Goal: Information Seeking & Learning: Learn about a topic

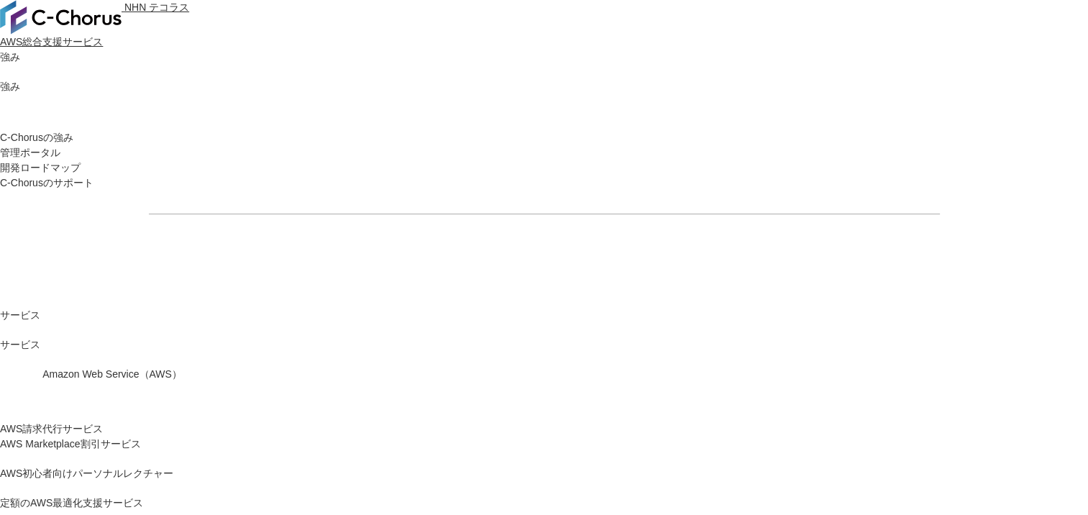
drag, startPoint x: 604, startPoint y: 341, endPoint x: 627, endPoint y: 388, distance: 52.7
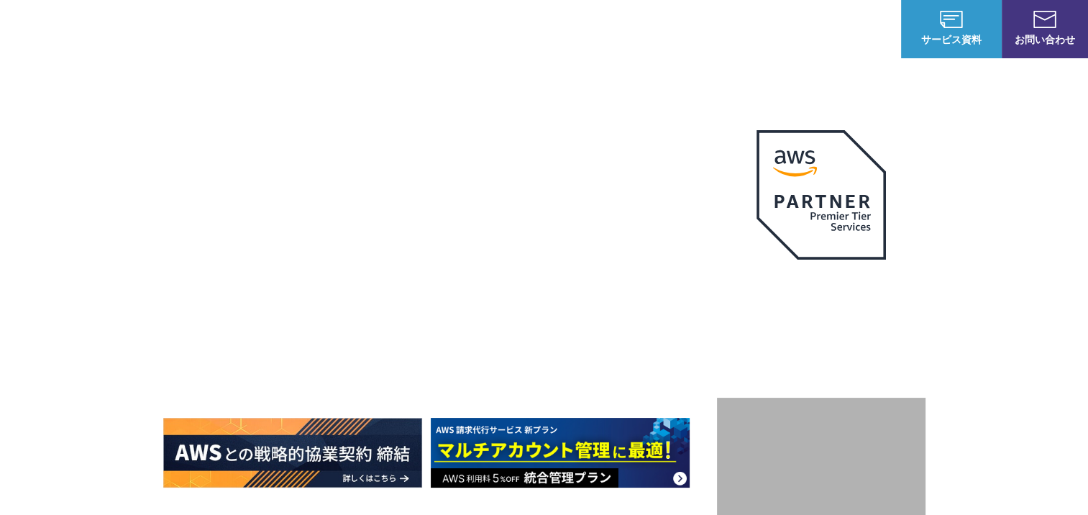
click at [608, 351] on h1 "AWS ジャーニーの 成功を実現" at bounding box center [440, 306] width 554 height 138
click at [636, 346] on h1 "AWS ジャーニーの 成功を実現" at bounding box center [440, 306] width 554 height 138
click at [641, 290] on h1 "AWS ジャーニーの 成功を実現" at bounding box center [440, 306] width 554 height 138
drag, startPoint x: 448, startPoint y: 213, endPoint x: 266, endPoint y: 233, distance: 183.0
click at [440, 214] on p "AWSの導入からコスト削減、 構成・運用の最適化からデータ活用まで 規模や業種業態を問わない マネージドサービスで" at bounding box center [440, 190] width 554 height 63
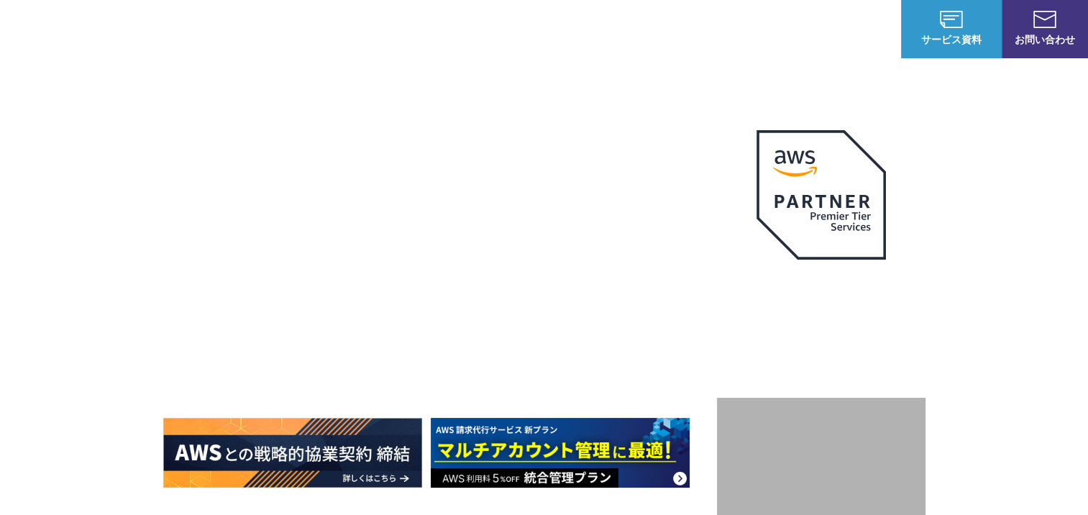
click at [134, 201] on div "AWSの導入からコスト削減、 構成・運用の最適化からデータ活用まで 規模や業種業態を問わない マネージドサービスで AWS ジャーニーの 成功を実現 AWS …" at bounding box center [544, 305] width 1088 height 610
drag, startPoint x: 236, startPoint y: 106, endPoint x: 505, endPoint y: 135, distance: 270.4
click at [237, 106] on div "AWSの導入からコスト削減、 構成・運用の最適化からデータ活用まで 規模や業種業態を問わない マネージドサービスで AWS ジャーニーの 成功を実現 AWS …" at bounding box center [544, 305] width 1088 height 610
drag, startPoint x: 552, startPoint y: 144, endPoint x: 667, endPoint y: 83, distance: 130.2
click at [553, 143] on div "AWSの導入からコスト削減、 構成・運用の最適化からデータ活用まで 規模や業種業態を問わない マネージドサービスで AWS ジャーニーの 成功を実現 AWS …" at bounding box center [544, 323] width 762 height 431
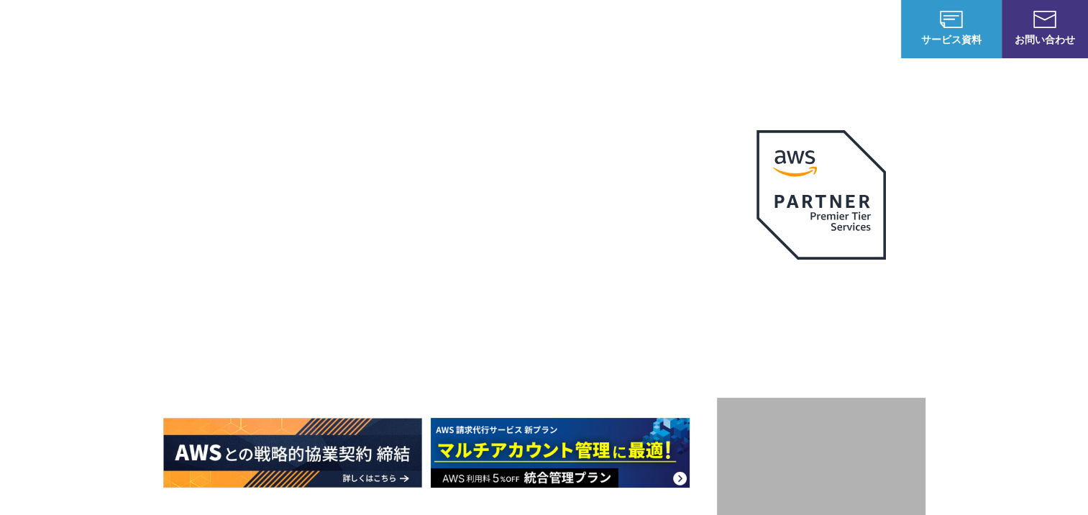
click at [677, 83] on div "AWSの導入からコスト削減、 構成・運用の最適化からデータ活用まで 規模や業種業態を問わない マネージドサービスで AWS ジャーニーの 成功を実現 AWS …" at bounding box center [544, 305] width 1088 height 610
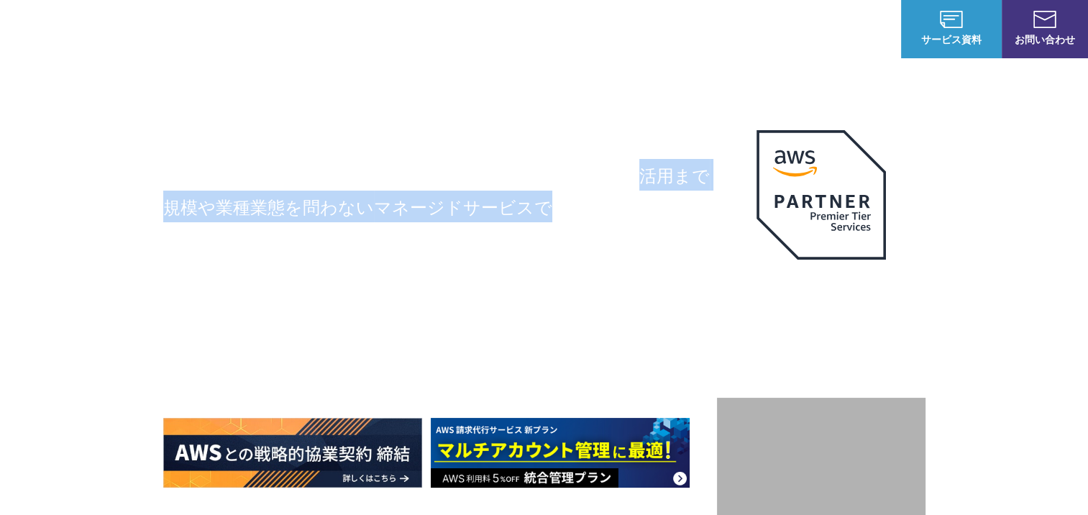
drag, startPoint x: 633, startPoint y: 108, endPoint x: 509, endPoint y: 292, distance: 221.7
click at [526, 259] on div "AWSの導入からコスト削減、 構成・運用の最適化からデータ活用まで 規模や業種業態を問わない マネージドサービスで AWS ジャーニーの 成功を実現 AWS …" at bounding box center [544, 323] width 762 height 431
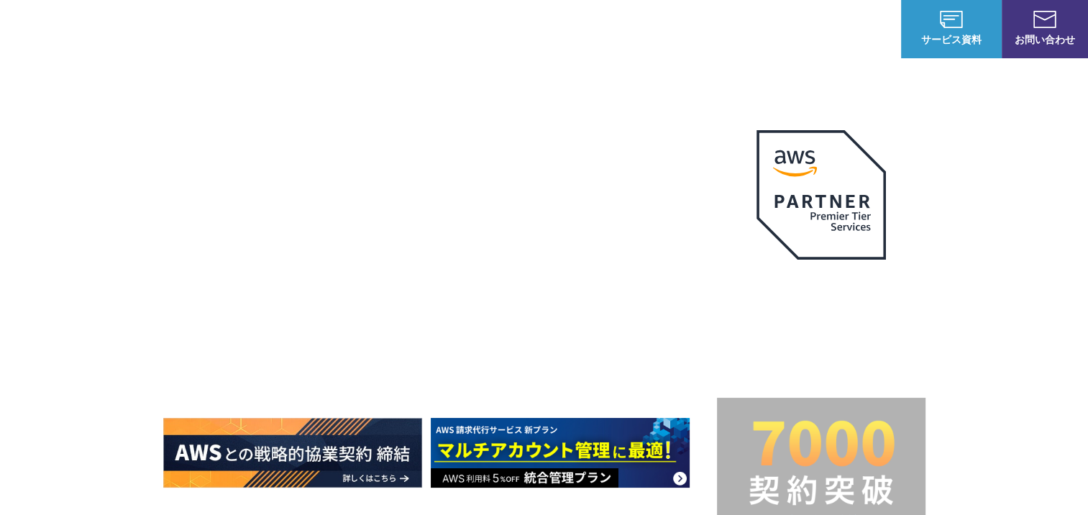
click at [75, 490] on div "AWSの導入からコスト削減、 構成・運用の最適化からデータ活用まで 規模や業種業態を問わない マネージドサービスで AWS ジャーニーの 成功を実現 AWS …" at bounding box center [544, 305] width 1088 height 610
click at [1024, 483] on div "AWSの導入からコスト削減、 構成・運用の最適化からデータ活用まで 規模や業種業態を問わない マネージドサービスで AWS ジャーニーの 成功を実現 AWS …" at bounding box center [544, 305] width 1088 height 610
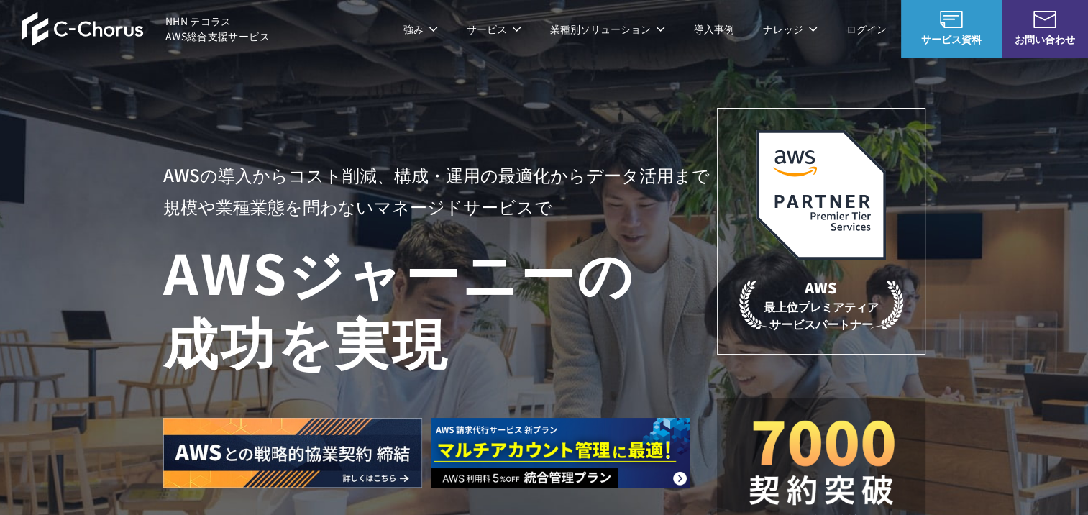
drag, startPoint x: 957, startPoint y: 320, endPoint x: 618, endPoint y: 311, distance: 338.7
click at [955, 319] on div "AWSの導入からコスト削減、 構成・運用の最適化からデータ活用まで 規模や業種業態を問わない マネージドサービスで AWS ジャーニーの 成功を実現 AWS …" at bounding box center [544, 305] width 1088 height 610
